Goal: Task Accomplishment & Management: Use online tool/utility

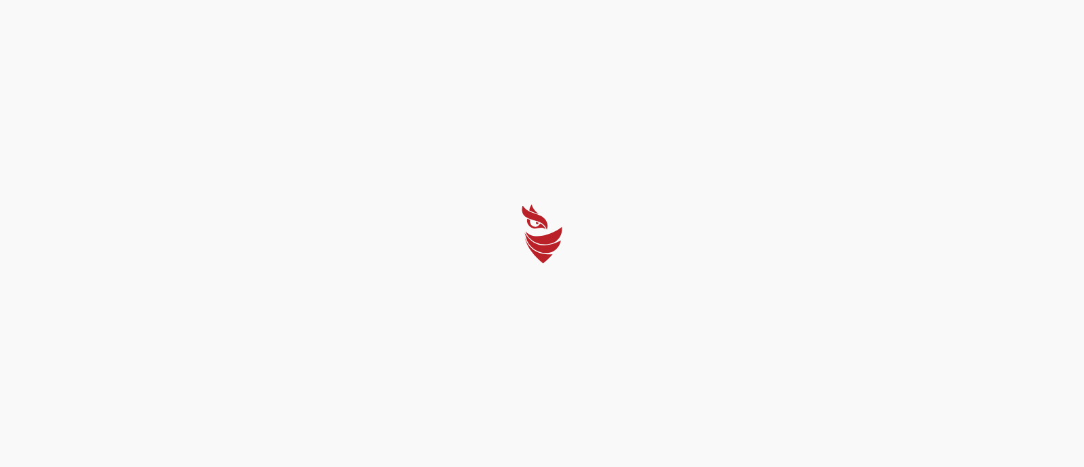
select select "English"
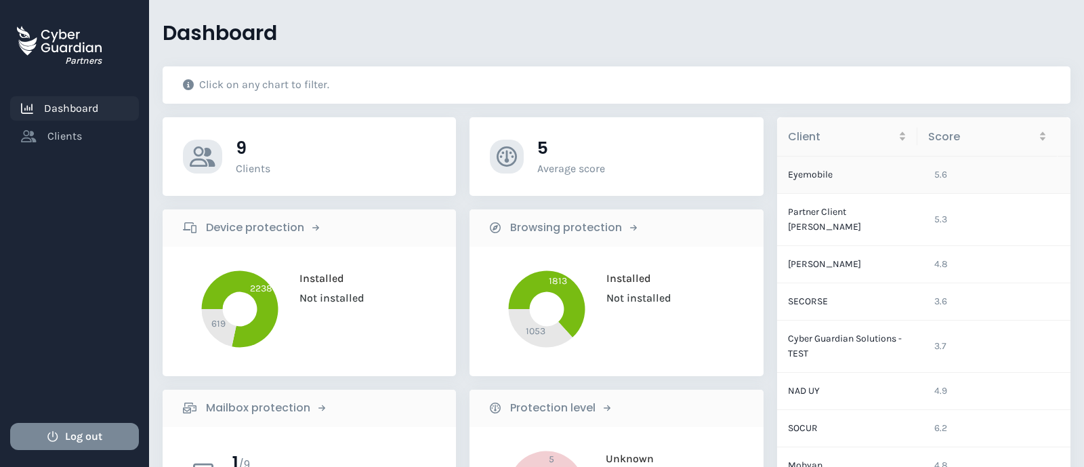
click at [849, 181] on td "Eyemobile" at bounding box center [850, 174] width 147 height 37
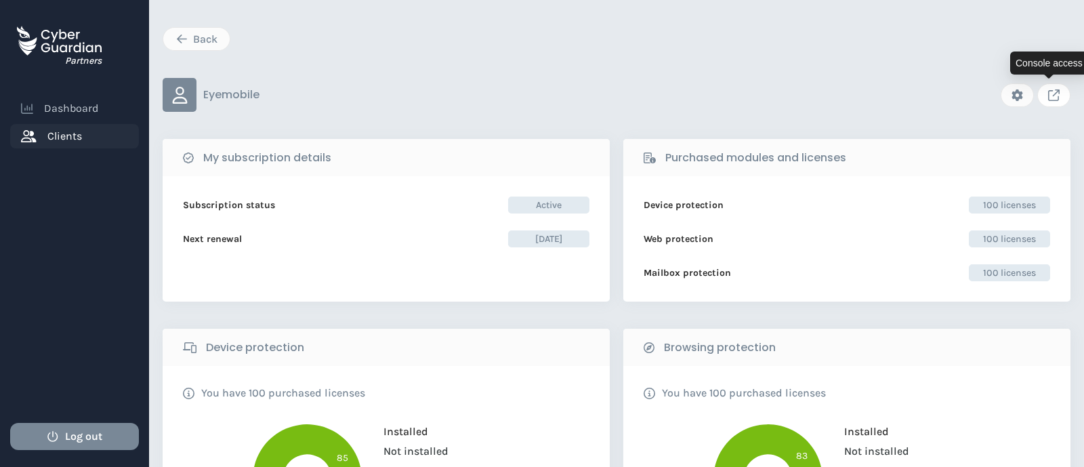
click at [1048, 97] on icon "Link to client console" at bounding box center [1054, 95] width 12 height 12
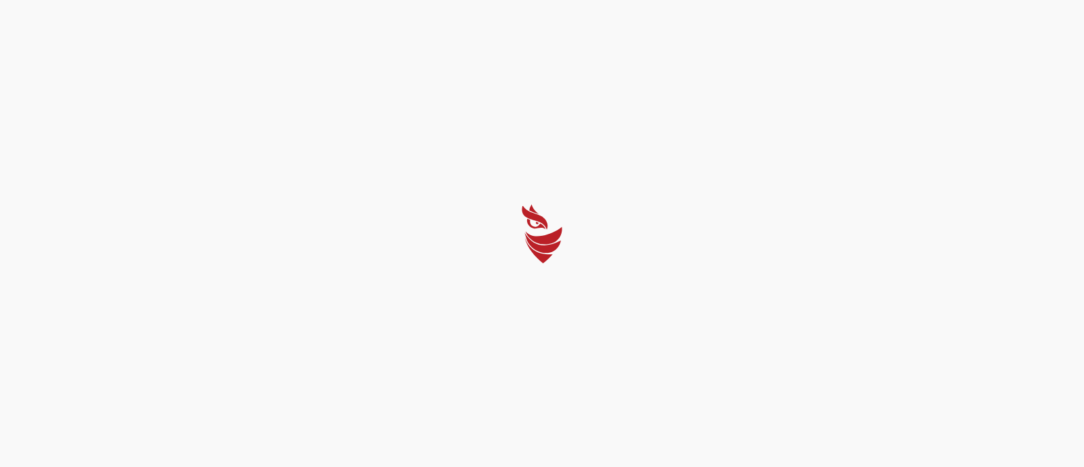
select select "English"
